Goal: Obtain resource: Download file/media

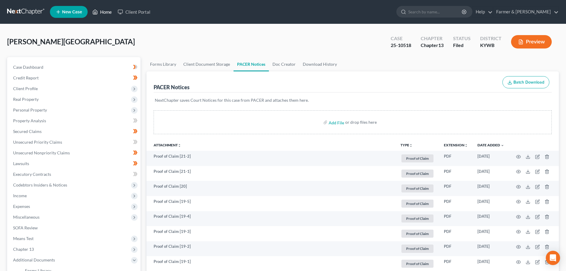
click at [106, 11] on link "Home" at bounding box center [101, 12] width 25 height 11
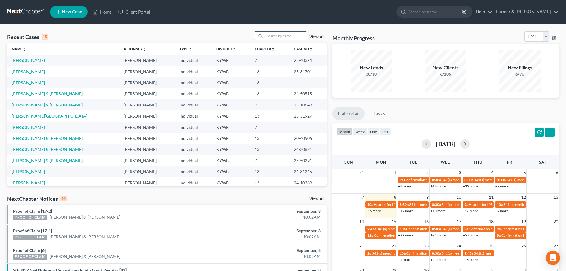
click at [276, 40] on input "search" at bounding box center [286, 36] width 42 height 9
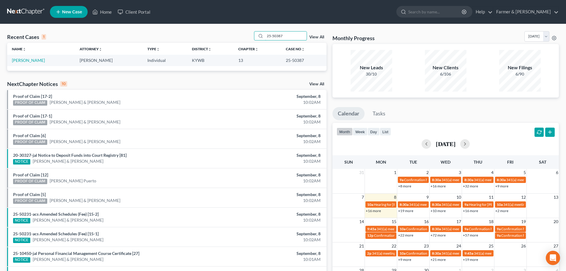
type input "25-50387"
click at [29, 59] on link "[PERSON_NAME]" at bounding box center [28, 60] width 33 height 5
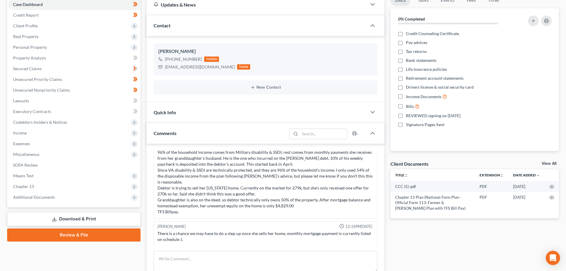
scroll to position [139, 0]
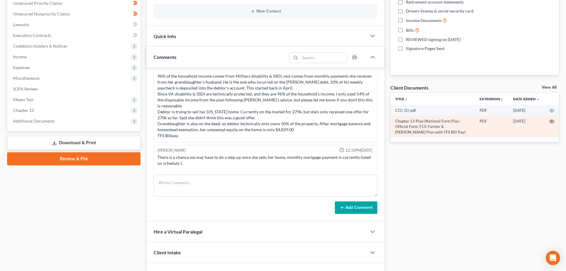
click at [554, 121] on icon "button" at bounding box center [552, 121] width 4 height 3
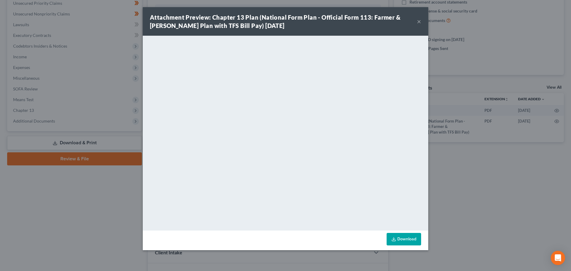
click at [418, 22] on button "×" at bounding box center [419, 21] width 4 height 7
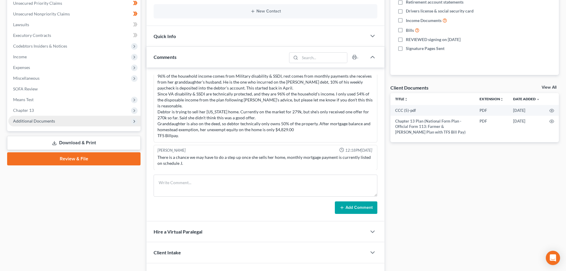
click at [32, 120] on span "Additional Documents" at bounding box center [34, 120] width 42 height 5
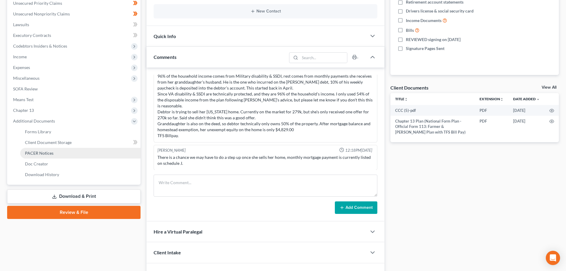
click at [48, 155] on span "PACER Notices" at bounding box center [39, 152] width 29 height 5
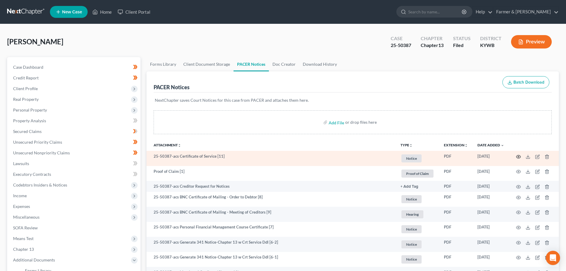
click at [519, 155] on icon "button" at bounding box center [519, 156] width 4 height 3
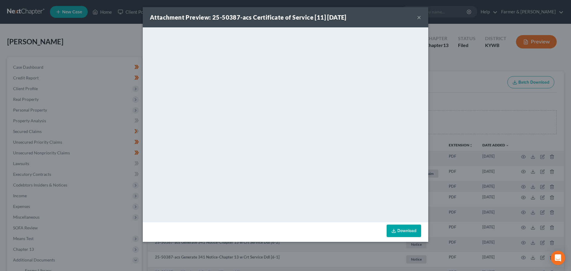
click at [418, 18] on button "×" at bounding box center [419, 17] width 4 height 7
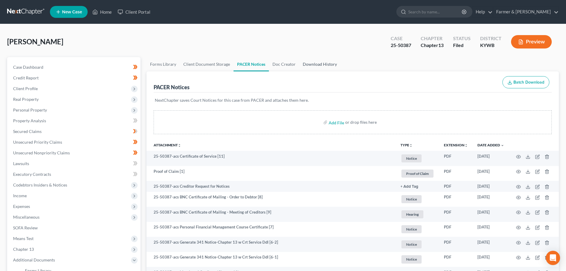
click at [318, 64] on link "Download History" at bounding box center [319, 64] width 41 height 14
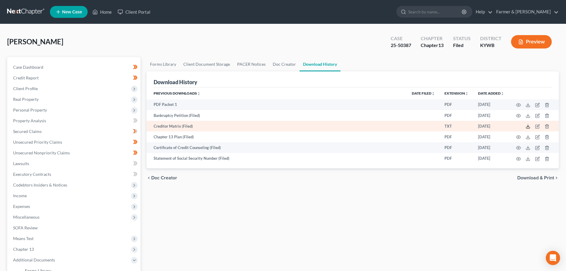
click at [528, 126] on icon at bounding box center [528, 126] width 5 height 5
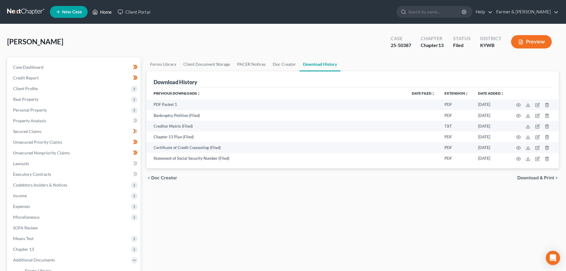
click at [103, 10] on link "Home" at bounding box center [101, 12] width 25 height 11
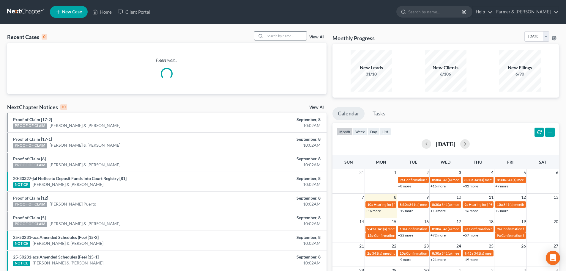
click at [265, 37] on div at bounding box center [259, 36] width 11 height 9
click at [275, 38] on input "search" at bounding box center [286, 36] width 42 height 9
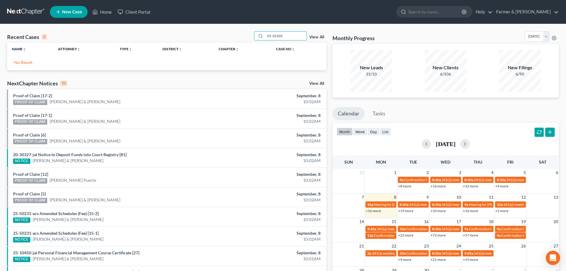
type input "25-32105"
drag, startPoint x: 290, startPoint y: 38, endPoint x: 237, endPoint y: 36, distance: 52.6
click at [237, 36] on div "Recent Cases 0 25-32105 View All" at bounding box center [166, 37] width 319 height 12
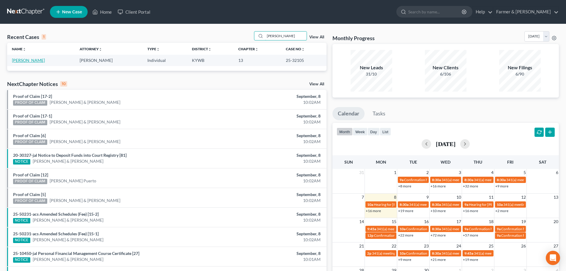
type input "[PERSON_NAME]"
click at [23, 62] on link "[PERSON_NAME]" at bounding box center [28, 60] width 33 height 5
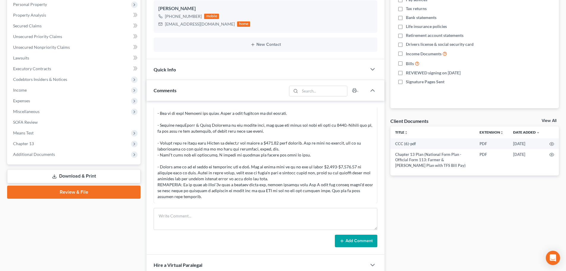
scroll to position [139, 0]
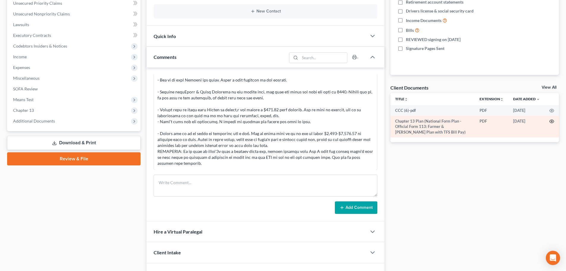
click at [551, 123] on icon "button" at bounding box center [552, 121] width 4 height 3
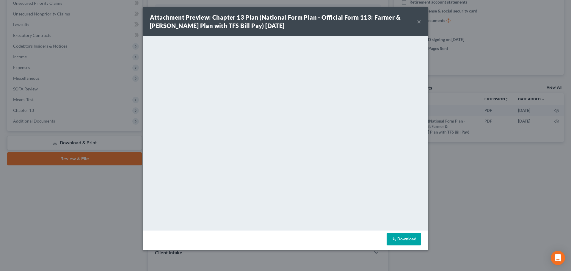
drag, startPoint x: 418, startPoint y: 22, endPoint x: 401, endPoint y: 34, distance: 21.3
click at [418, 22] on button "×" at bounding box center [419, 21] width 4 height 7
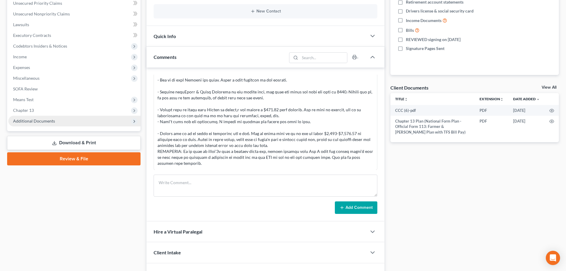
click at [61, 123] on span "Additional Documents" at bounding box center [74, 121] width 132 height 11
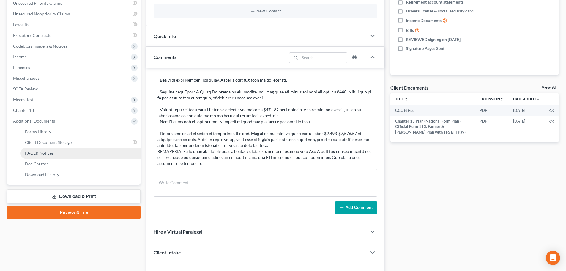
click at [42, 151] on span "PACER Notices" at bounding box center [39, 152] width 29 height 5
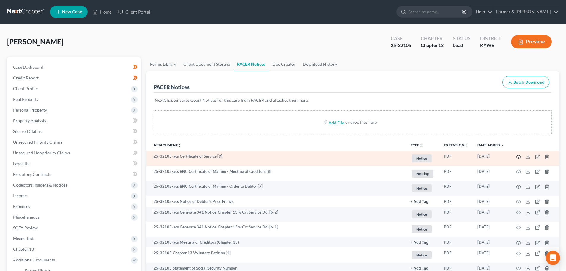
click at [519, 156] on icon "button" at bounding box center [518, 156] width 5 height 5
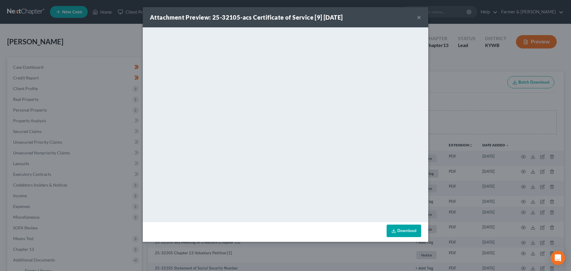
click at [418, 17] on button "×" at bounding box center [419, 17] width 4 height 7
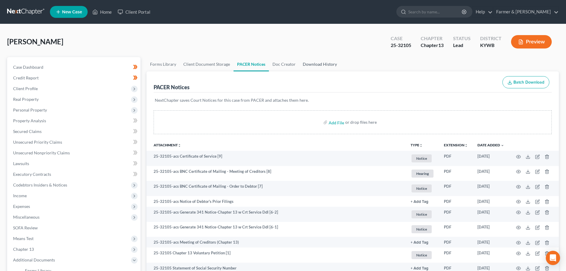
click at [323, 63] on link "Download History" at bounding box center [319, 64] width 41 height 14
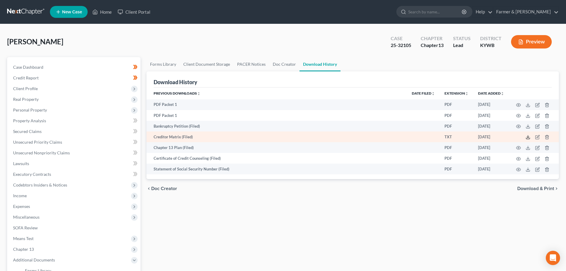
click at [529, 137] on polyline at bounding box center [528, 137] width 2 height 1
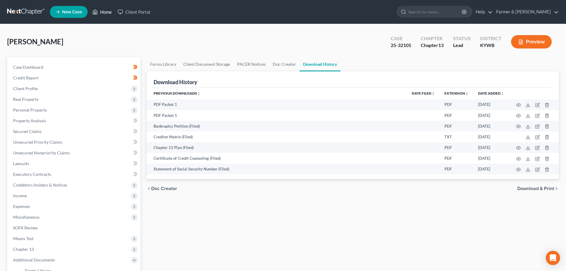
click at [107, 13] on link "Home" at bounding box center [101, 12] width 25 height 11
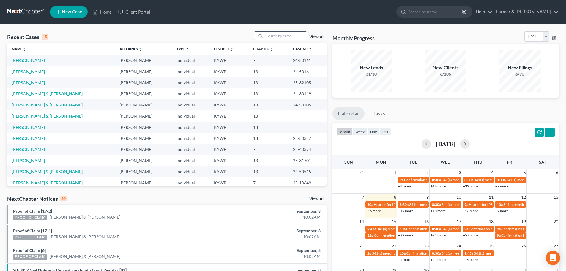
click at [271, 38] on input "search" at bounding box center [286, 36] width 42 height 9
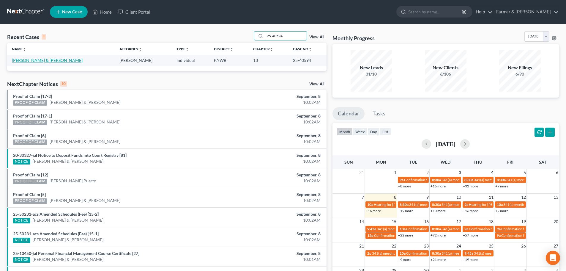
type input "25-40594"
click at [29, 61] on link "[PERSON_NAME] & [PERSON_NAME]" at bounding box center [47, 60] width 71 height 5
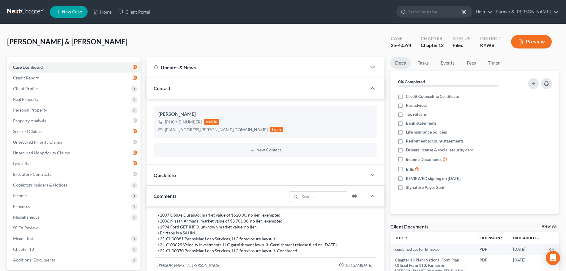
scroll to position [69, 0]
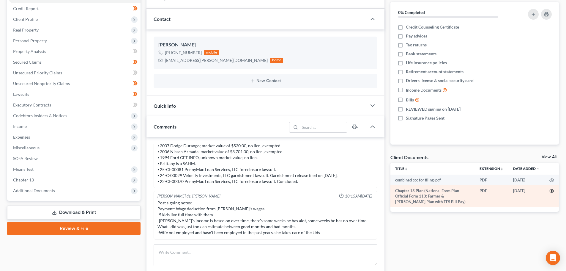
click at [551, 190] on icon "button" at bounding box center [552, 190] width 4 height 3
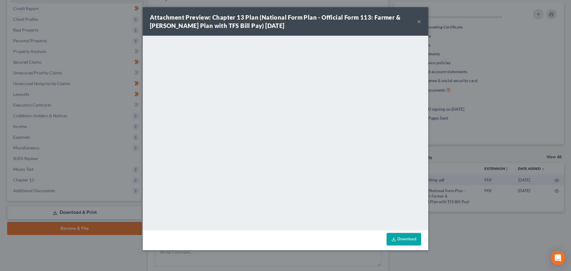
click at [420, 24] on button "×" at bounding box center [419, 21] width 4 height 7
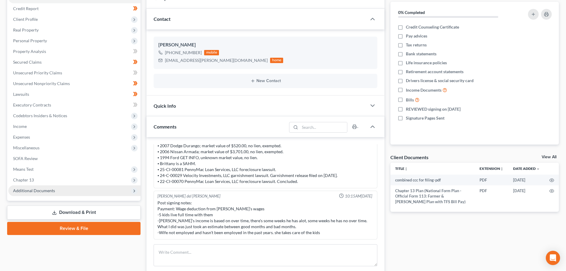
click at [53, 193] on span "Additional Documents" at bounding box center [74, 190] width 132 height 11
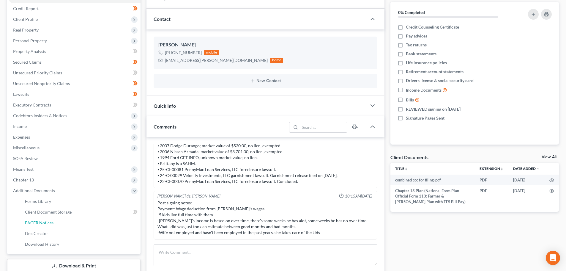
drag, startPoint x: 46, startPoint y: 223, endPoint x: 207, endPoint y: 145, distance: 178.4
click at [46, 223] on span "PACER Notices" at bounding box center [39, 222] width 29 height 5
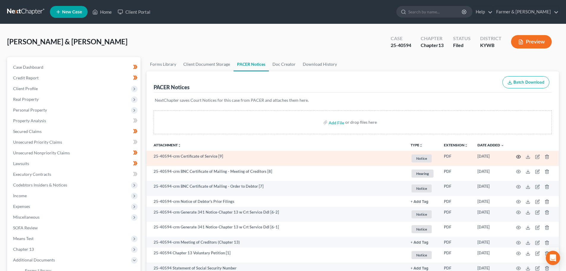
click at [519, 156] on icon "button" at bounding box center [518, 156] width 5 height 5
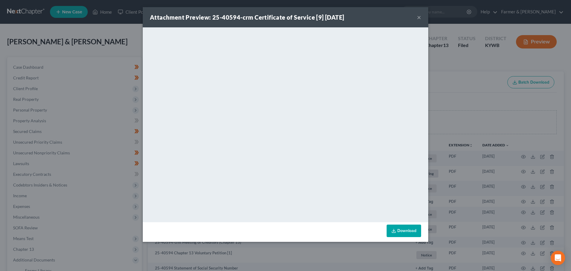
click at [418, 15] on button "×" at bounding box center [419, 17] width 4 height 7
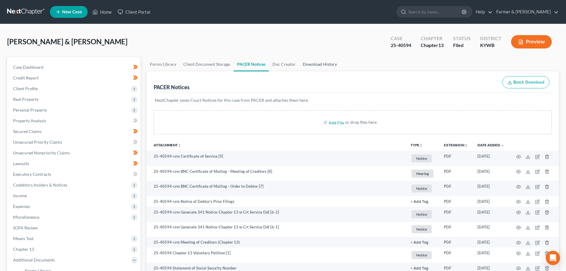
click at [314, 65] on link "Download History" at bounding box center [319, 64] width 41 height 14
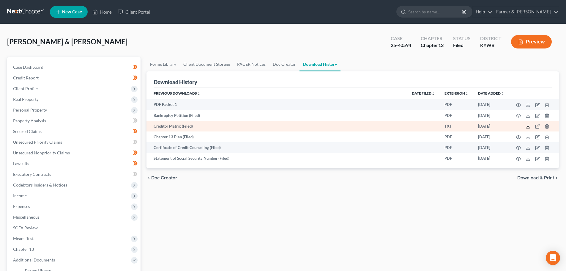
click at [528, 127] on icon at bounding box center [528, 126] width 5 height 5
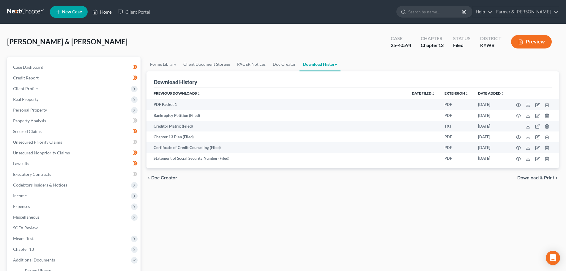
click at [105, 11] on link "Home" at bounding box center [101, 12] width 25 height 11
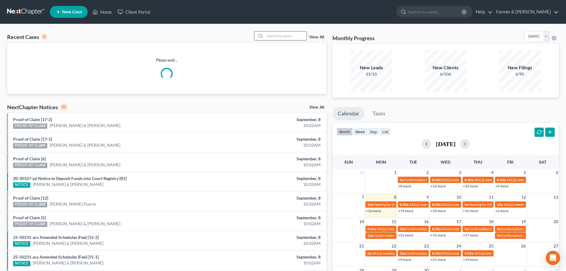
click at [271, 37] on input "search" at bounding box center [286, 36] width 42 height 9
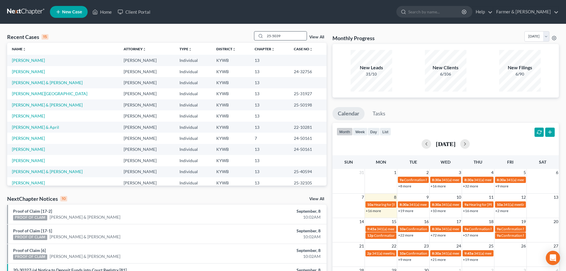
type input "25-50390"
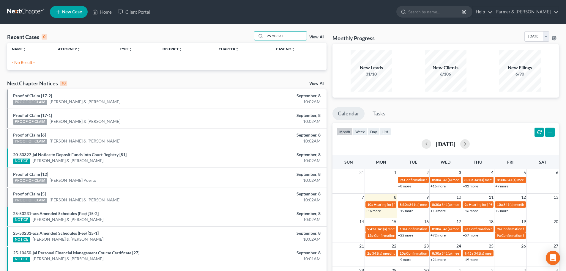
drag, startPoint x: 294, startPoint y: 34, endPoint x: 236, endPoint y: 38, distance: 58.4
click at [236, 38] on div "Recent Cases 0 25-50390 View All" at bounding box center [166, 37] width 319 height 12
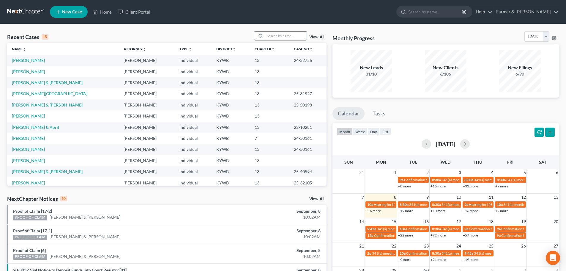
click at [271, 37] on input "search" at bounding box center [286, 36] width 42 height 9
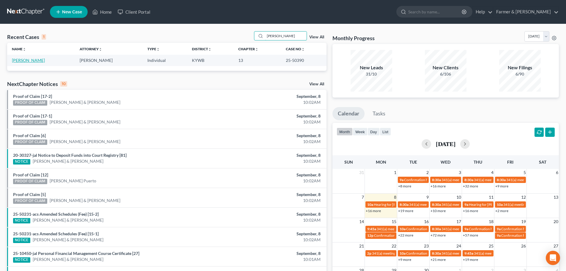
type input "[PERSON_NAME]"
click at [29, 61] on link "[PERSON_NAME]" at bounding box center [28, 60] width 33 height 5
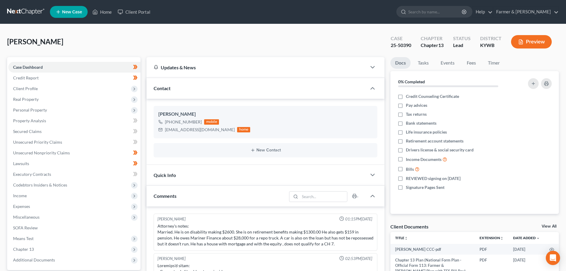
scroll to position [88, 0]
